Goal: Task Accomplishment & Management: Manage account settings

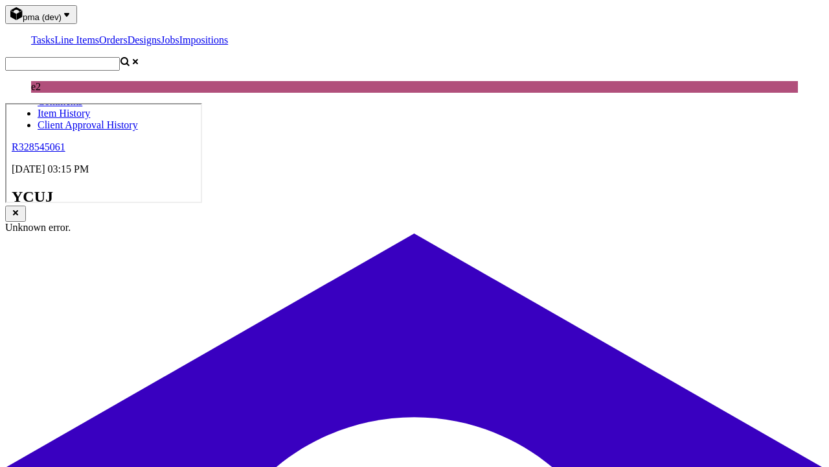
scroll to position [4, 0]
select select "dtp_ca_needed"
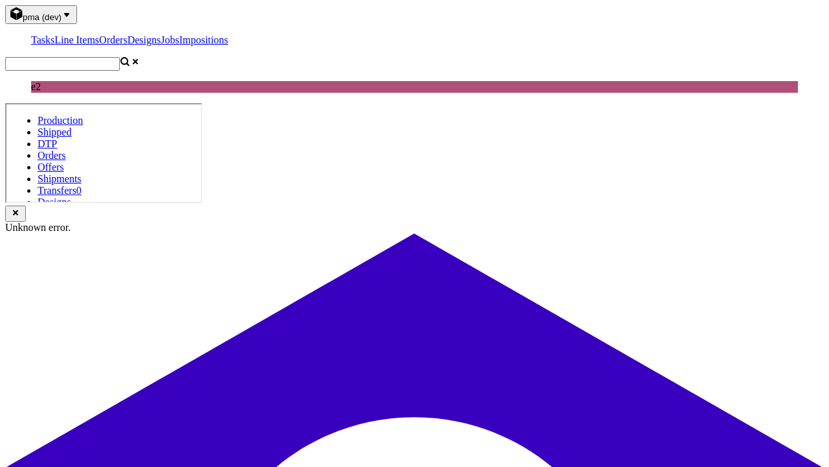
scroll to position [0, 0]
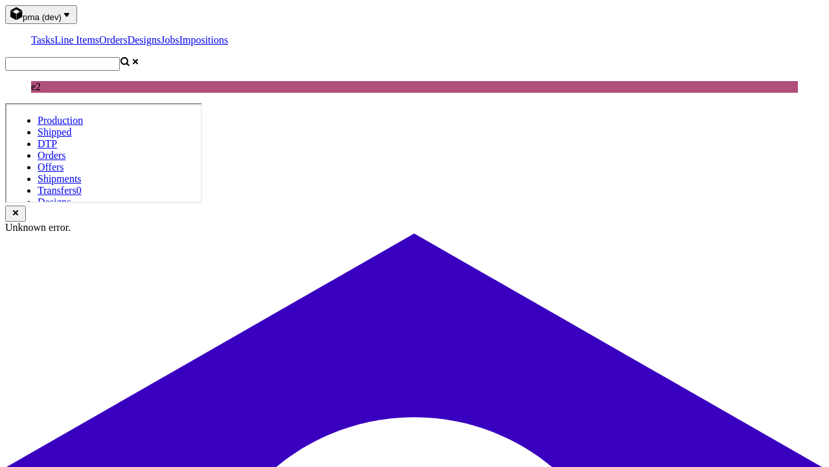
checkbox input "true"
